Goal: Task Accomplishment & Management: Use online tool/utility

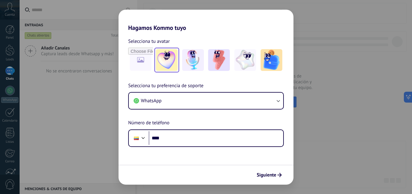
click at [164, 61] on img at bounding box center [167, 60] width 22 height 22
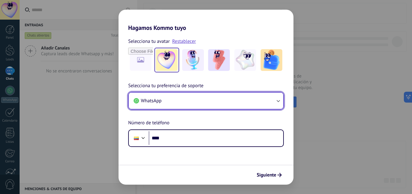
click at [166, 99] on button "WhatsApp" at bounding box center [206, 100] width 154 height 16
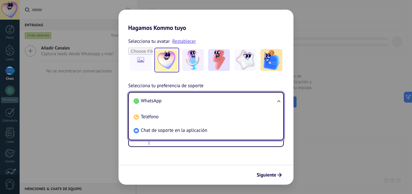
click at [202, 79] on div "Selecciona tu avatar Restablecer Selecciona tu preferencia de soporte WhatsApp …" at bounding box center [205, 88] width 175 height 115
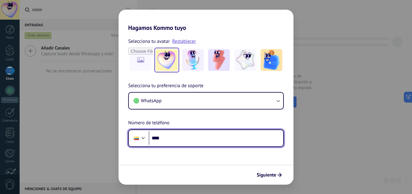
click at [180, 141] on input "****" at bounding box center [216, 138] width 134 height 14
type input "**********"
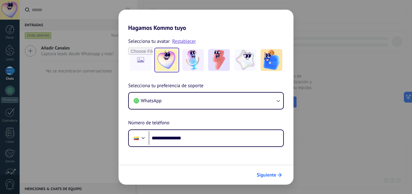
click at [262, 173] on span "Siguiente" at bounding box center [266, 175] width 20 height 4
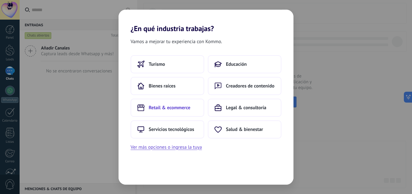
click at [182, 106] on span "Retail & ecommerce" at bounding box center [170, 108] width 42 height 6
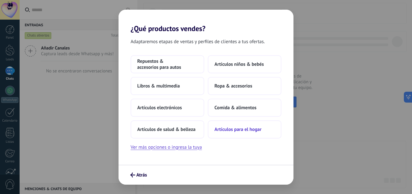
click at [241, 134] on button "Artículos para el hogar" at bounding box center [245, 129] width 74 height 18
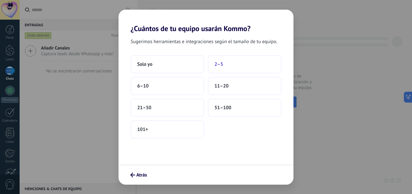
click at [233, 64] on button "2–5" at bounding box center [245, 64] width 74 height 18
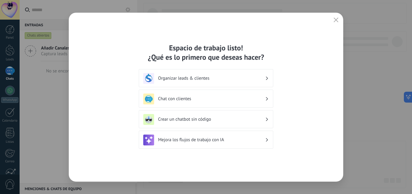
click at [334, 21] on icon "button" at bounding box center [335, 19] width 5 height 5
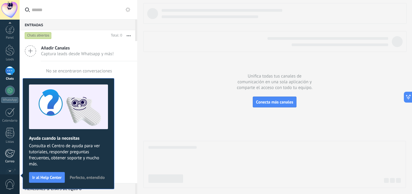
scroll to position [57, 0]
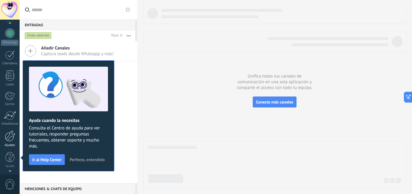
click at [10, 138] on div at bounding box center [10, 135] width 10 height 11
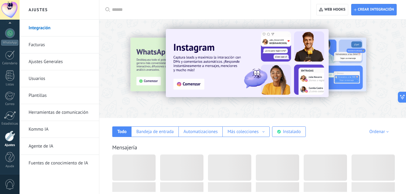
scroll to position [57, 0]
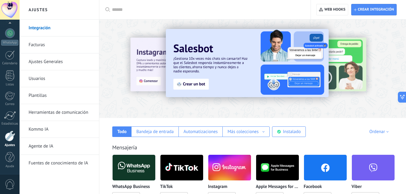
click at [7, 138] on div at bounding box center [10, 135] width 10 height 11
click at [43, 29] on link "Integración" at bounding box center [61, 28] width 64 height 17
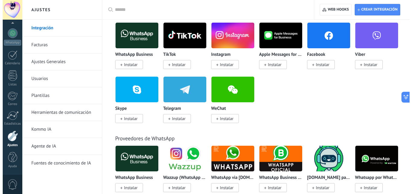
scroll to position [92, 0]
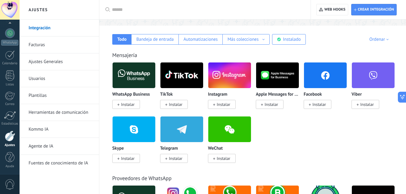
click at [131, 74] on img at bounding box center [134, 75] width 43 height 29
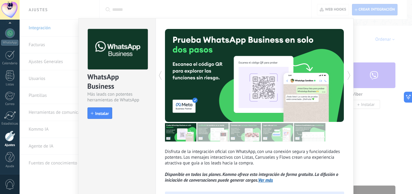
scroll to position [0, 0]
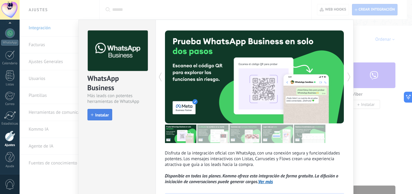
click at [96, 115] on span "Instalar" at bounding box center [102, 115] width 14 height 4
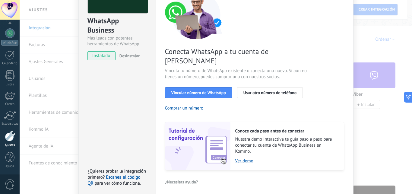
scroll to position [69, 0]
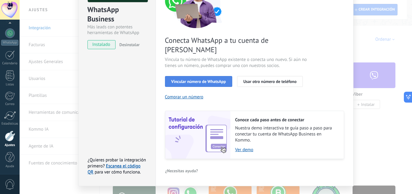
click at [202, 79] on span "Vincular número de WhatsApp" at bounding box center [198, 81] width 55 height 4
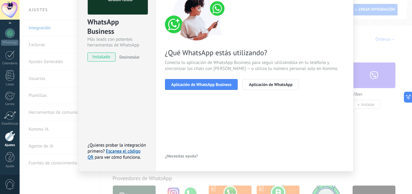
scroll to position [0, 0]
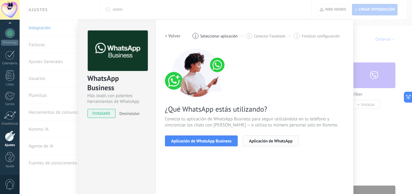
click at [264, 141] on span "Aplicación de WhatsApp" at bounding box center [270, 141] width 43 height 4
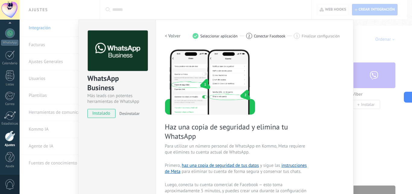
click at [166, 36] on h2 "< Volver" at bounding box center [173, 36] width 16 height 6
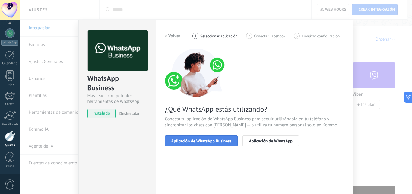
click at [195, 141] on span "Aplicación de WhatsApp Business" at bounding box center [201, 141] width 60 height 4
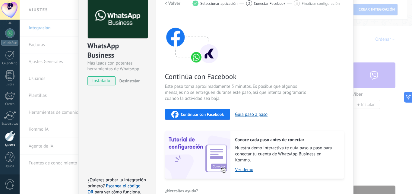
scroll to position [67, 0]
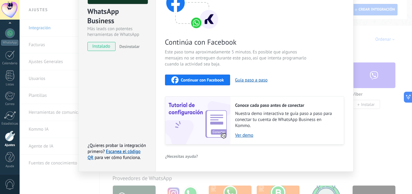
click at [193, 80] on span "Continuar con Facebook" at bounding box center [202, 80] width 43 height 4
click at [247, 136] on link "Ver demo" at bounding box center [286, 135] width 102 height 6
